Goal: Task Accomplishment & Management: Complete application form

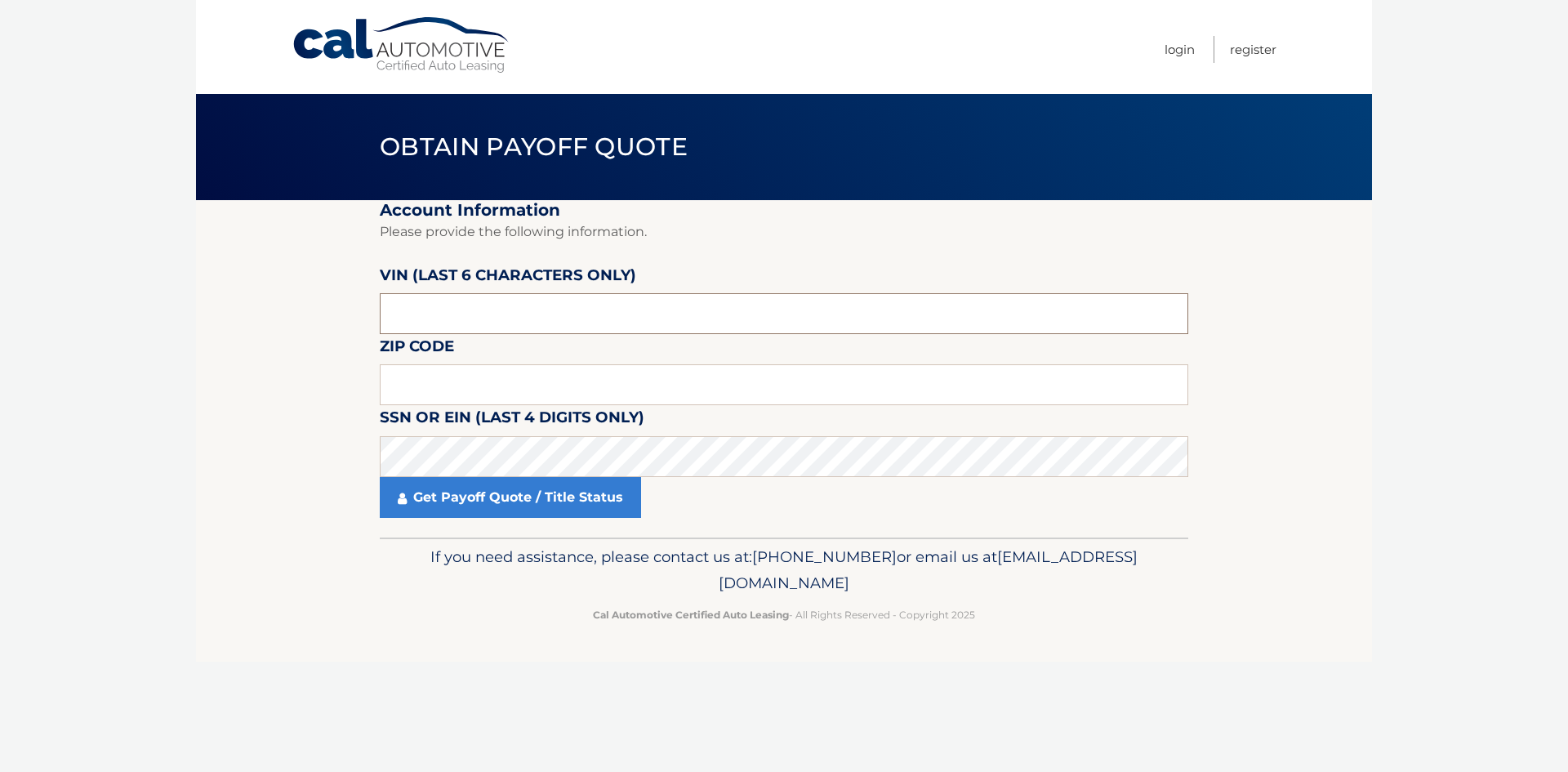
click at [425, 318] on input "text" at bounding box center [784, 313] width 809 height 41
type input "226314"
click at [425, 385] on input "text" at bounding box center [784, 385] width 809 height 41
type input "14105"
click at [514, 719] on div "Cal Automotive Menu Login Register Obtain Payoff Quote ×" at bounding box center [784, 386] width 1176 height 772
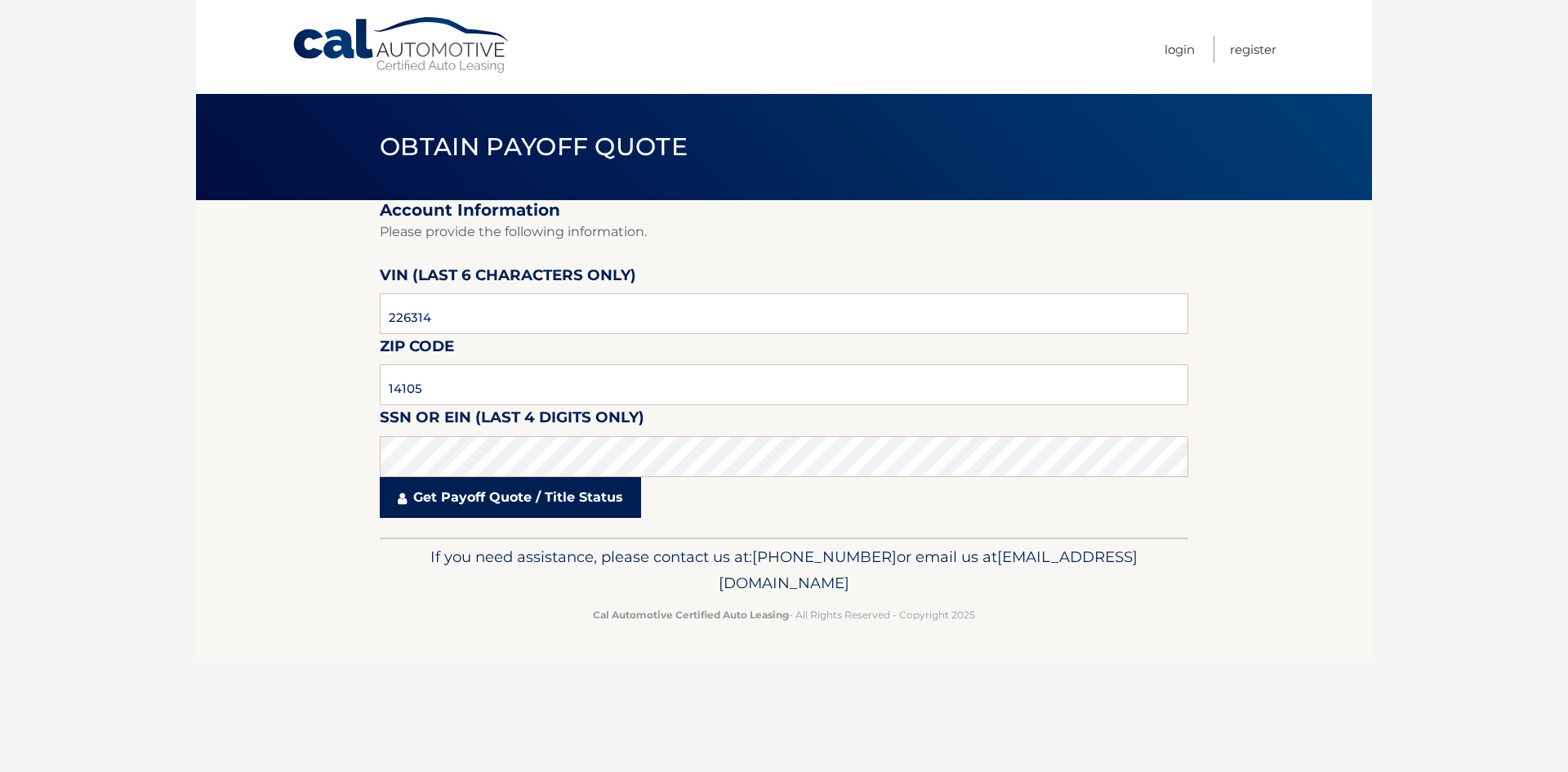
click at [455, 503] on link "Get Payoff Quote / Title Status" at bounding box center [511, 497] width 261 height 41
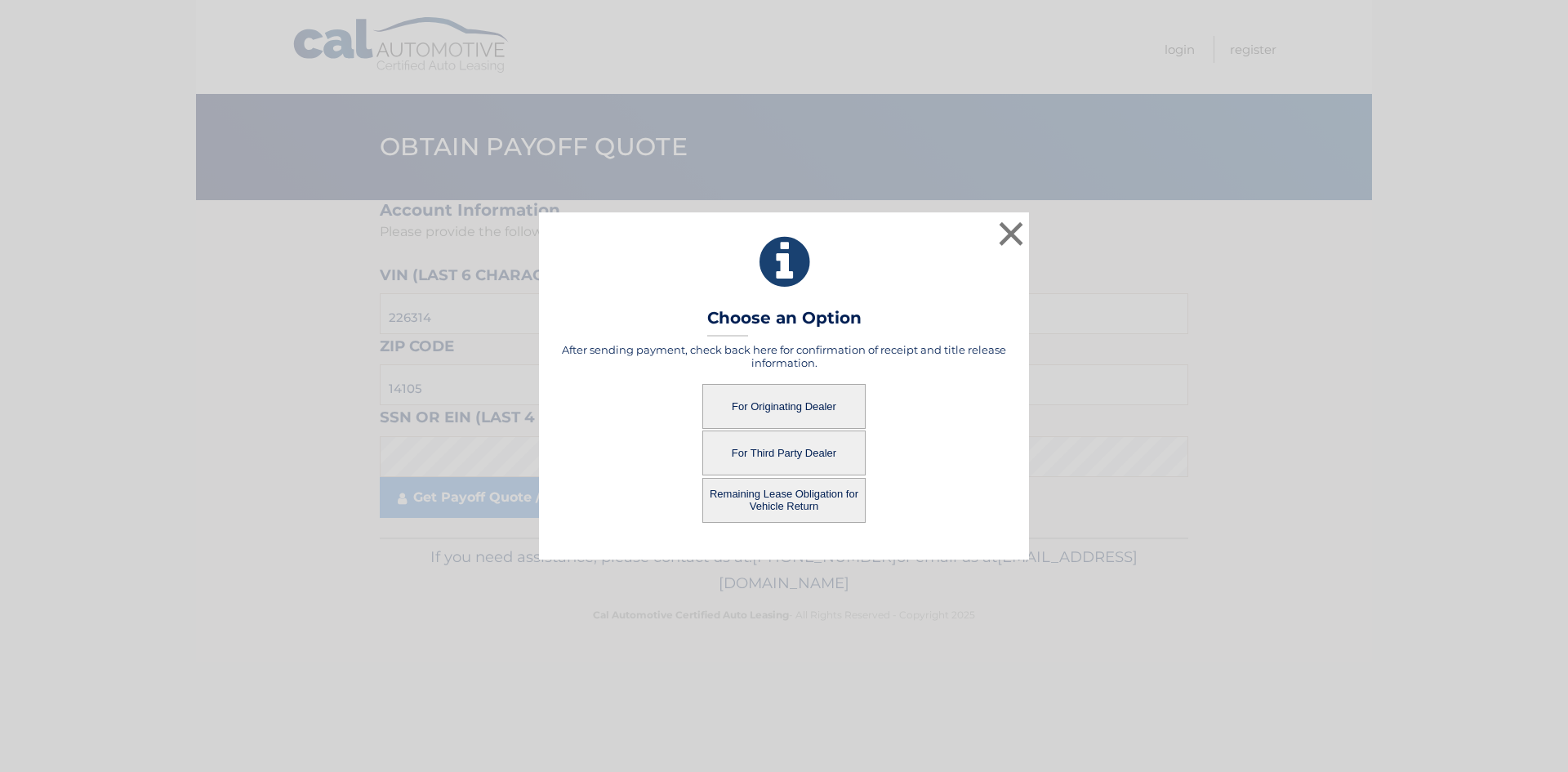
click at [769, 407] on button "For Originating Dealer" at bounding box center [784, 406] width 163 height 45
click at [777, 404] on button "For Originating Dealer" at bounding box center [784, 406] width 163 height 45
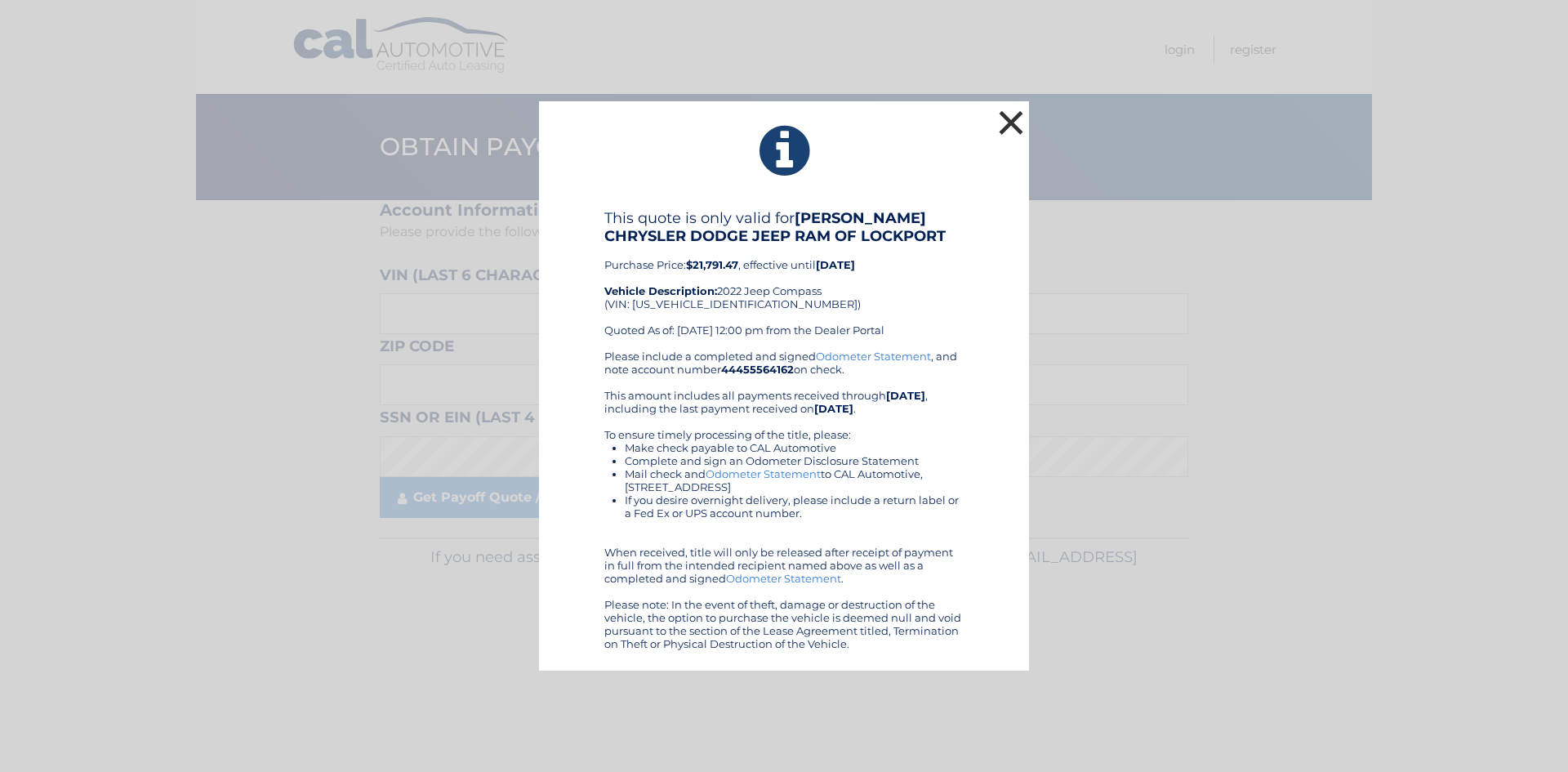
click at [1005, 122] on button "×" at bounding box center [1011, 123] width 32 height 32
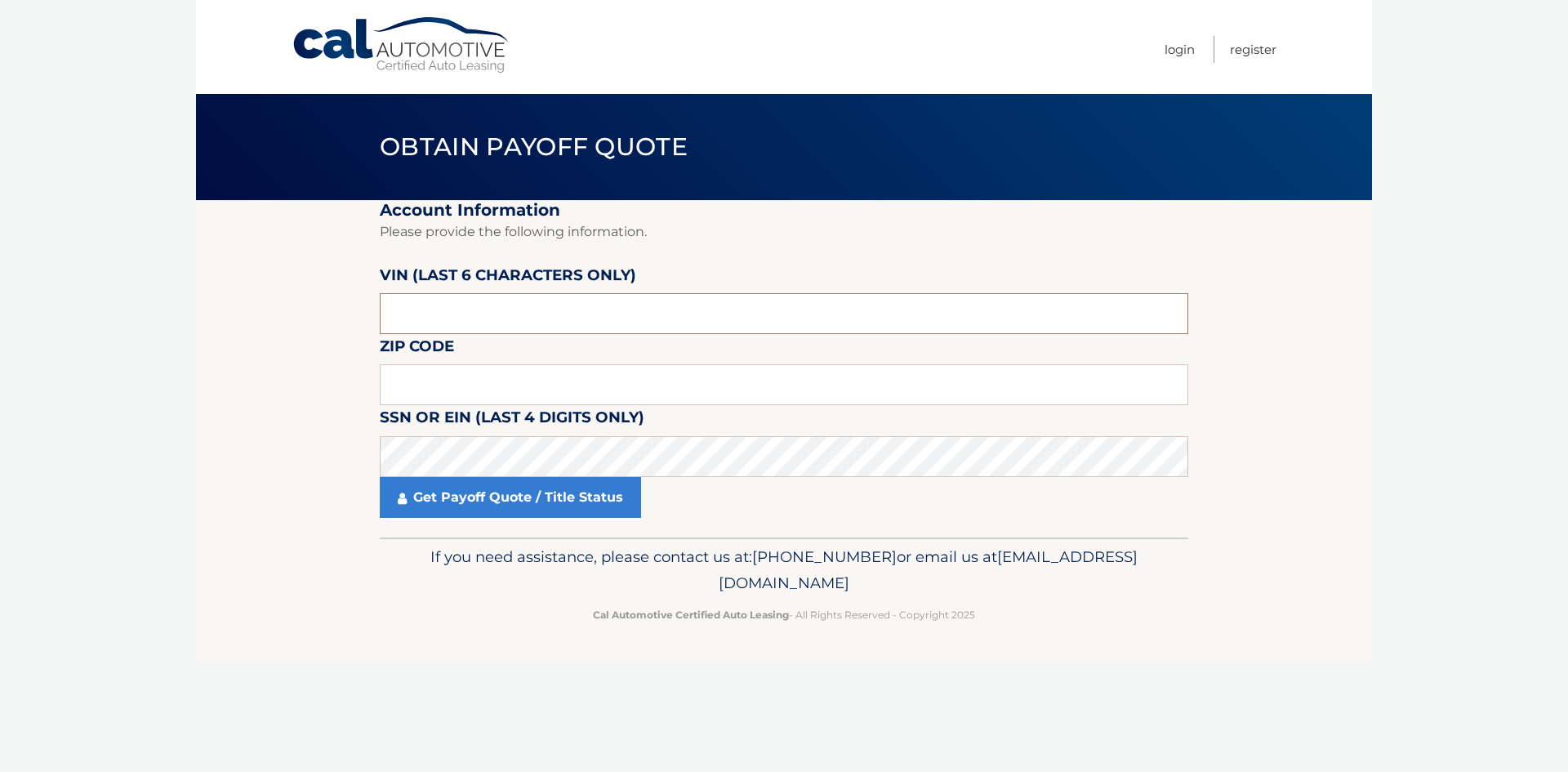
click at [464, 324] on input "text" at bounding box center [784, 313] width 809 height 41
click at [403, 319] on input "text" at bounding box center [784, 313] width 809 height 41
type input "226314"
click at [444, 386] on input "141" at bounding box center [784, 385] width 809 height 41
type input "14105"
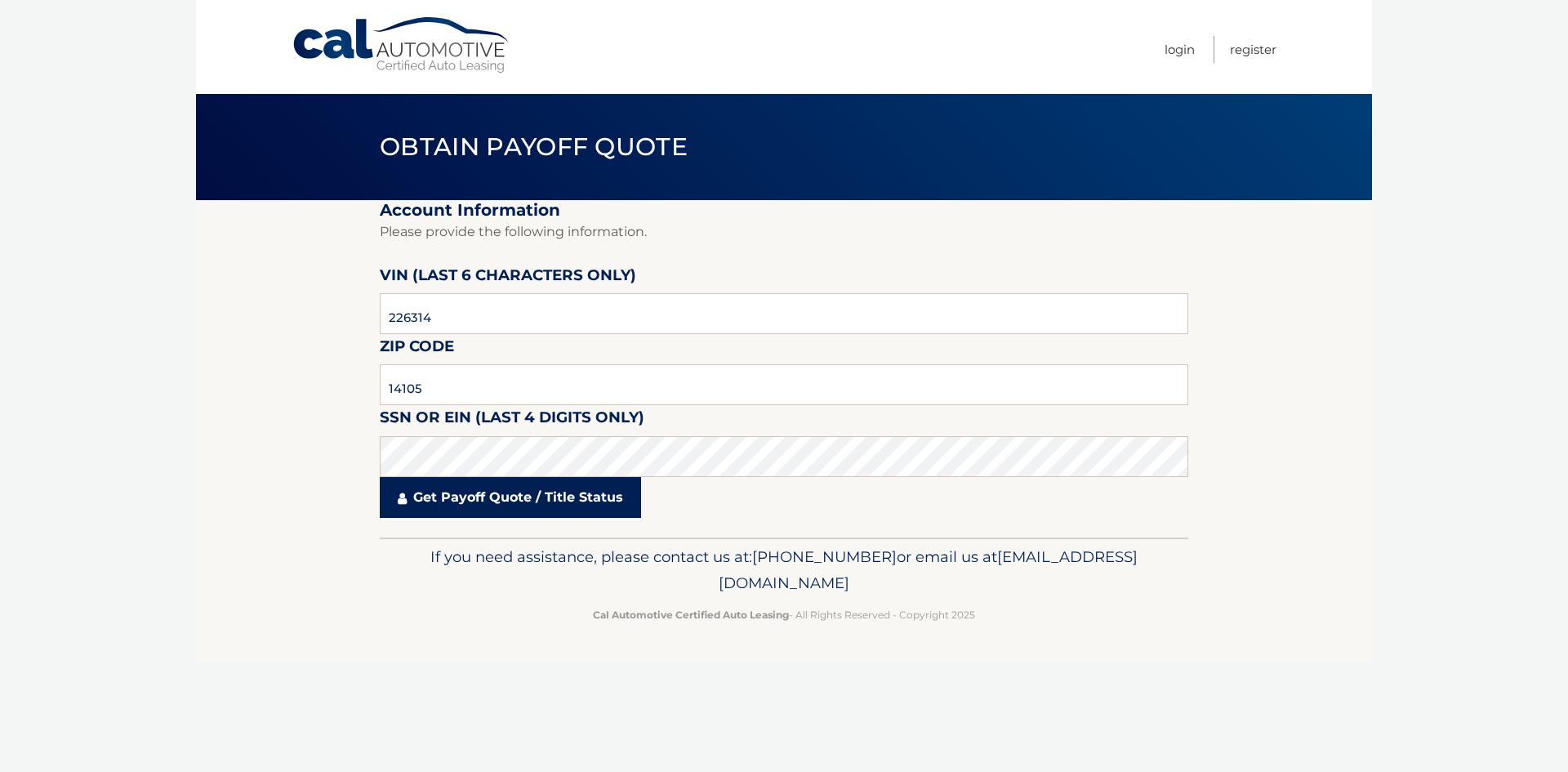
click at [496, 495] on link "Get Payoff Quote / Title Status" at bounding box center [511, 497] width 261 height 41
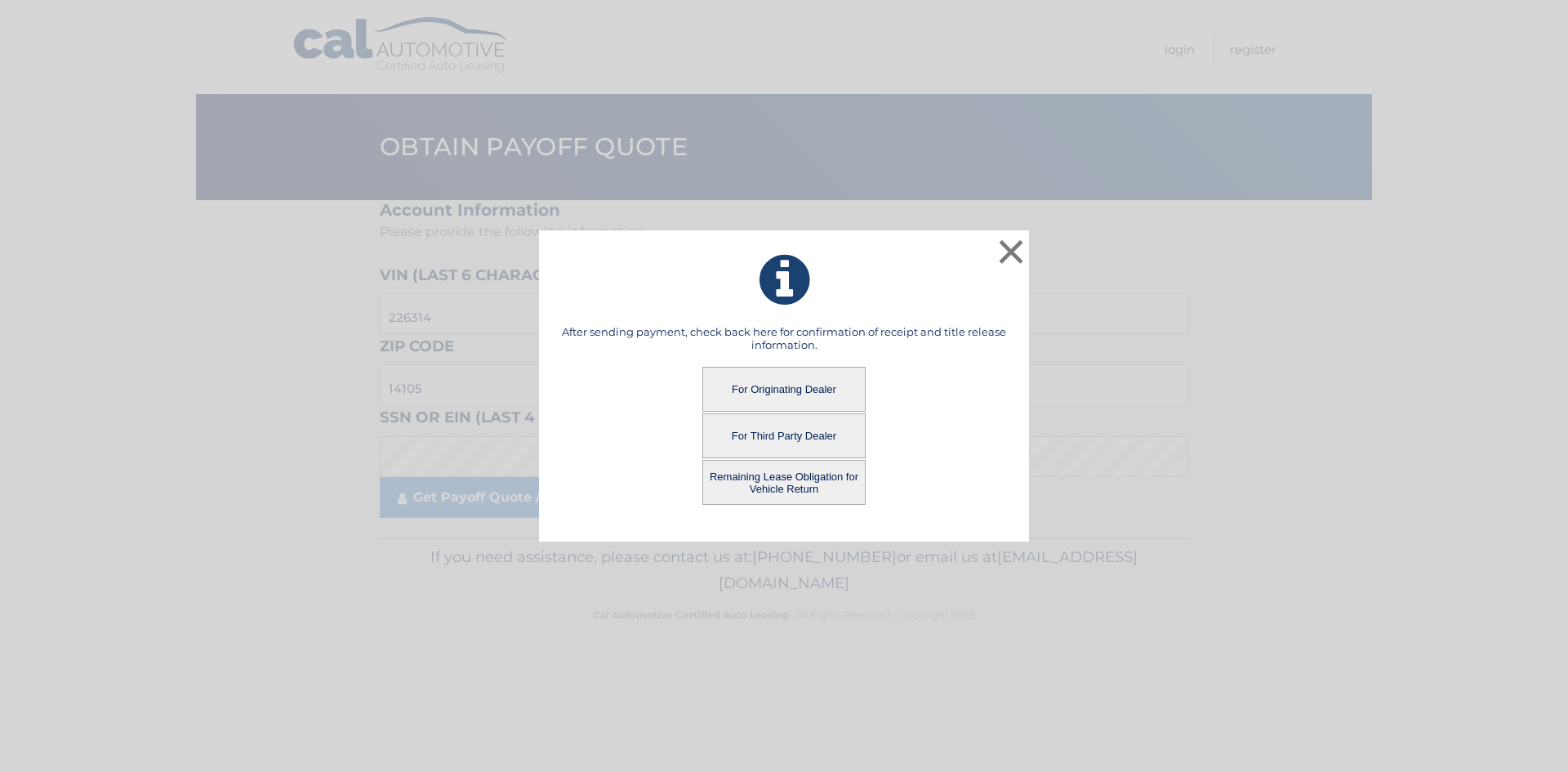
click at [781, 484] on button "Remaining Lease Obligation for Vehicle Return" at bounding box center [784, 483] width 163 height 45
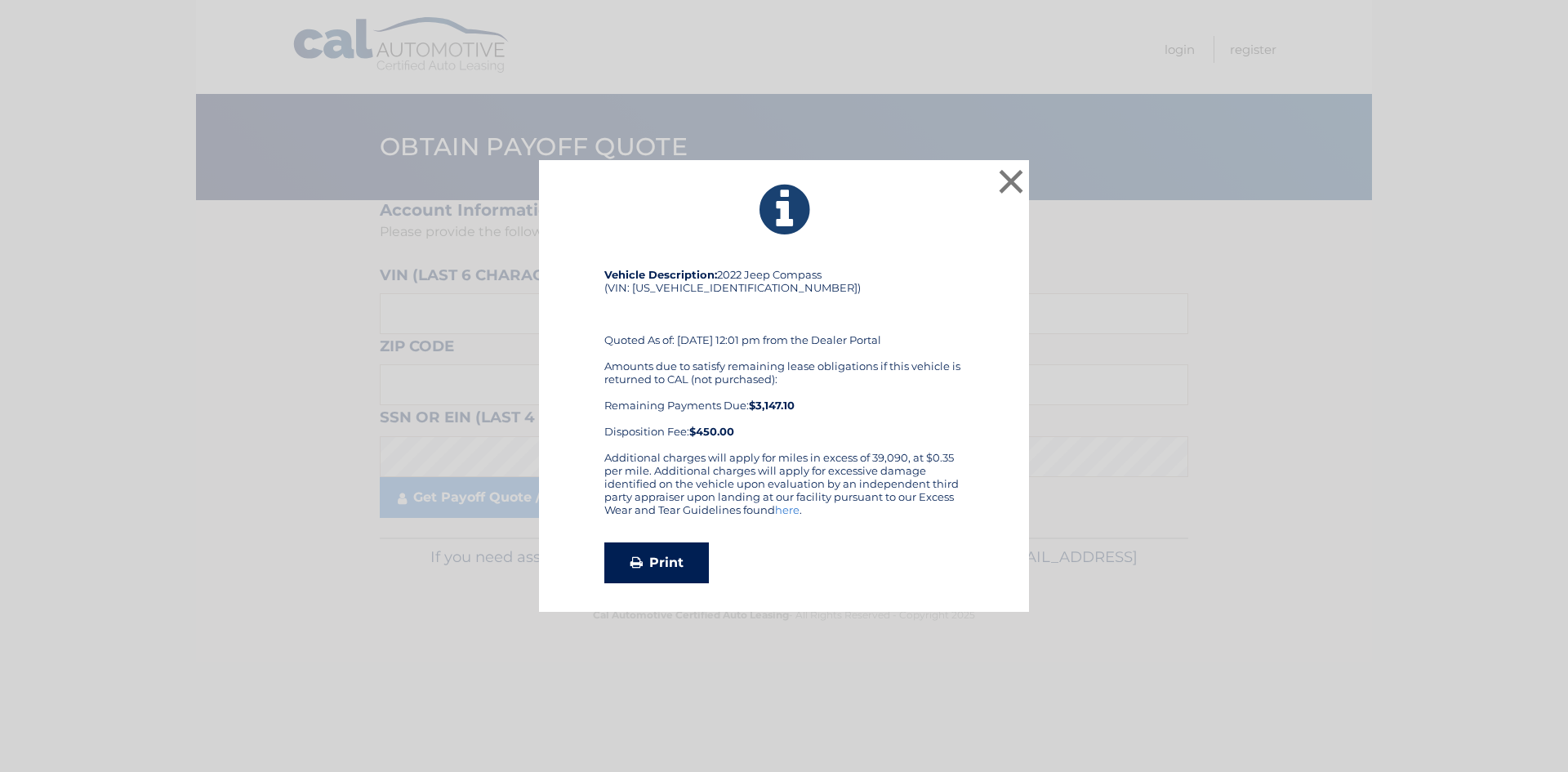
click at [672, 564] on link "Print" at bounding box center [657, 562] width 104 height 41
